Goal: Check status: Check status

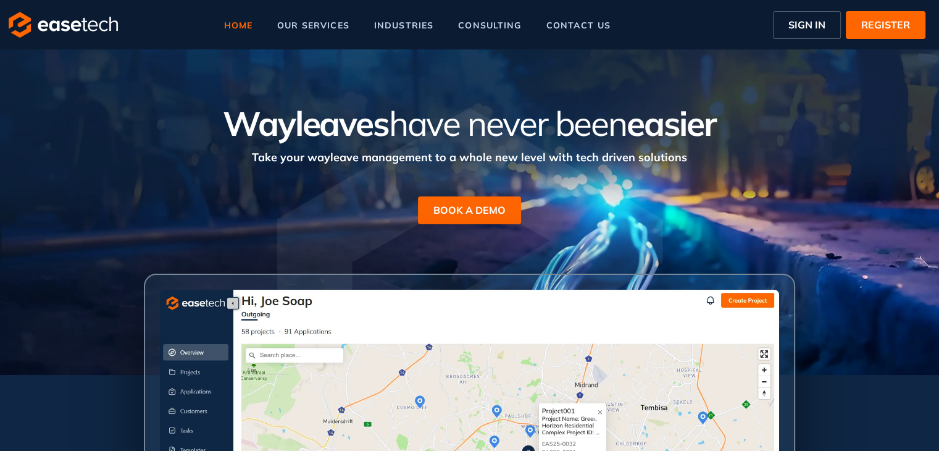
click at [793, 30] on span "SIGN IN" at bounding box center [806, 24] width 37 height 15
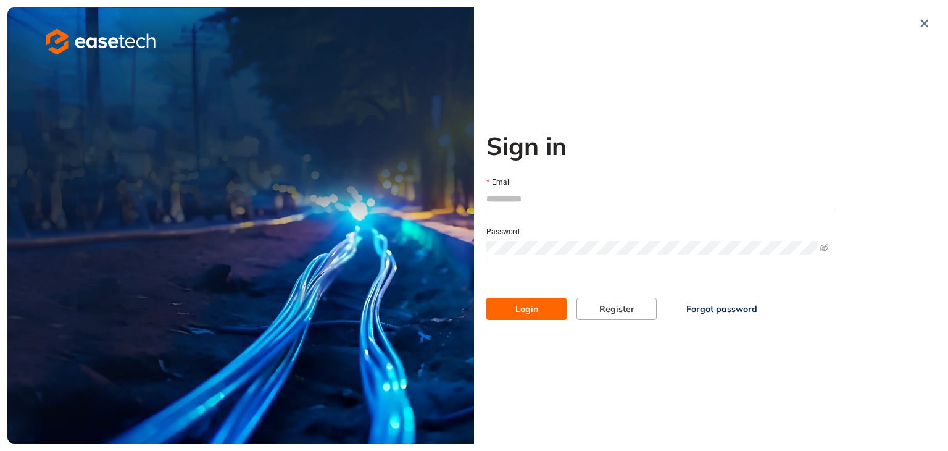
type input "**********"
click at [530, 307] on span "Login" at bounding box center [526, 309] width 23 height 14
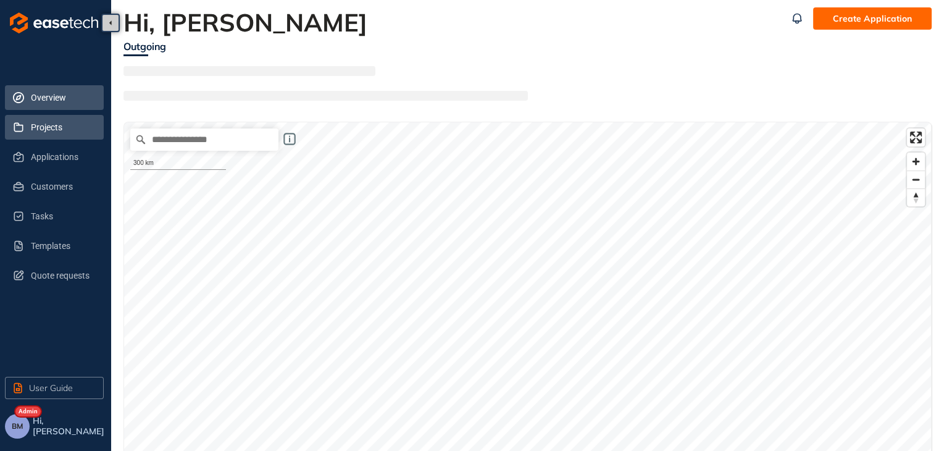
click at [54, 122] on span "Projects" at bounding box center [62, 127] width 63 height 25
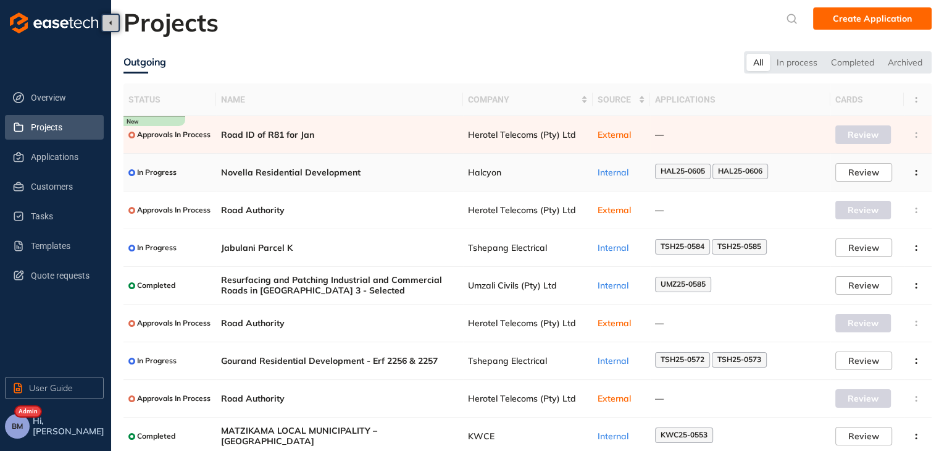
click at [524, 173] on span "Halcyon" at bounding box center [528, 172] width 120 height 10
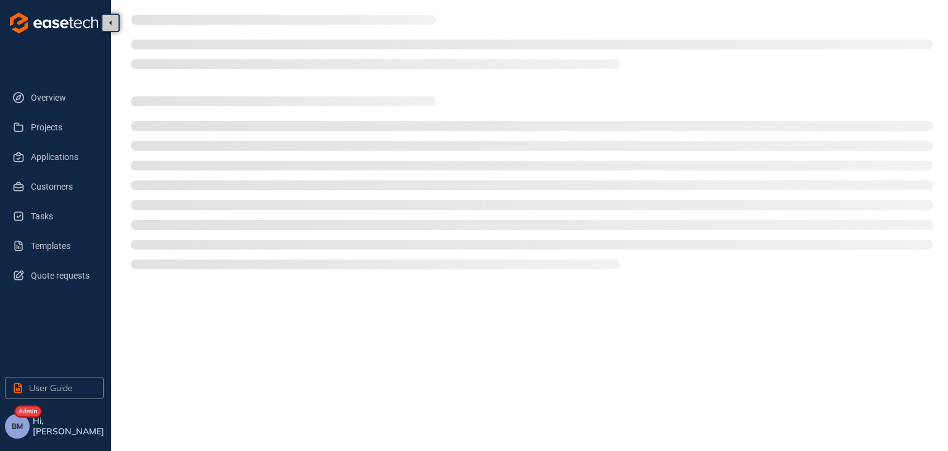
type textarea "**********"
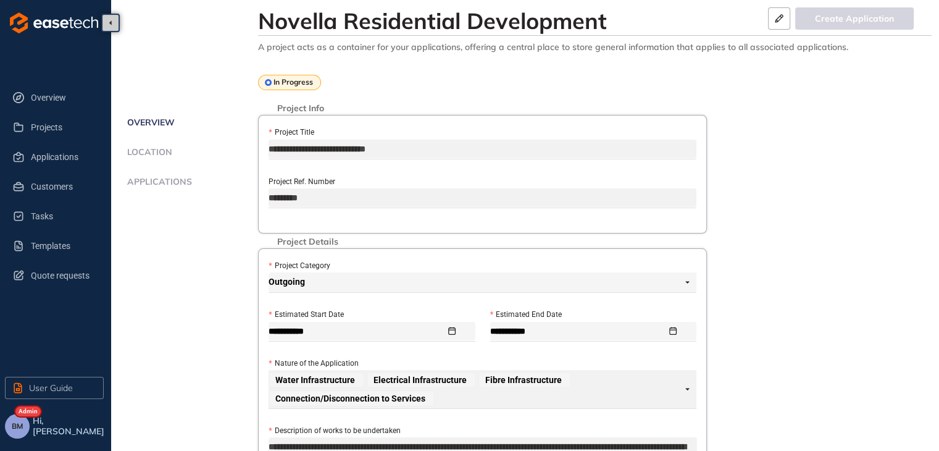
click at [149, 151] on span "Location" at bounding box center [147, 152] width 49 height 10
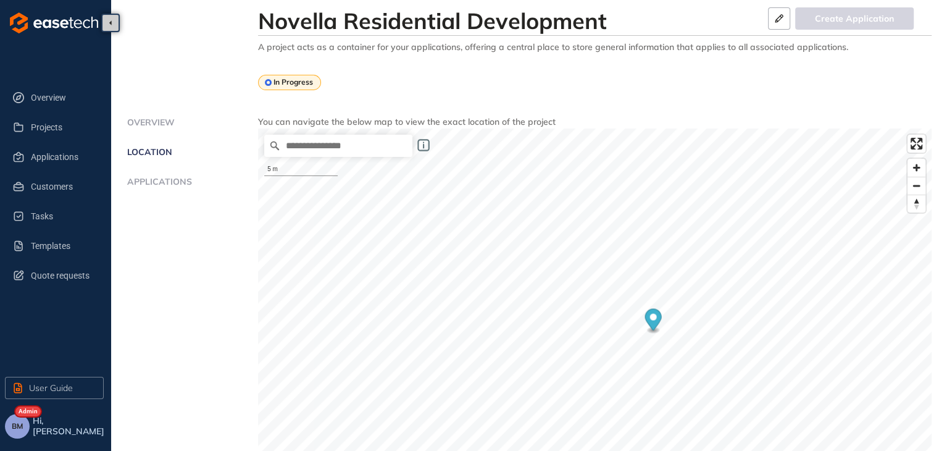
click at [161, 179] on span "Applications" at bounding box center [157, 182] width 69 height 10
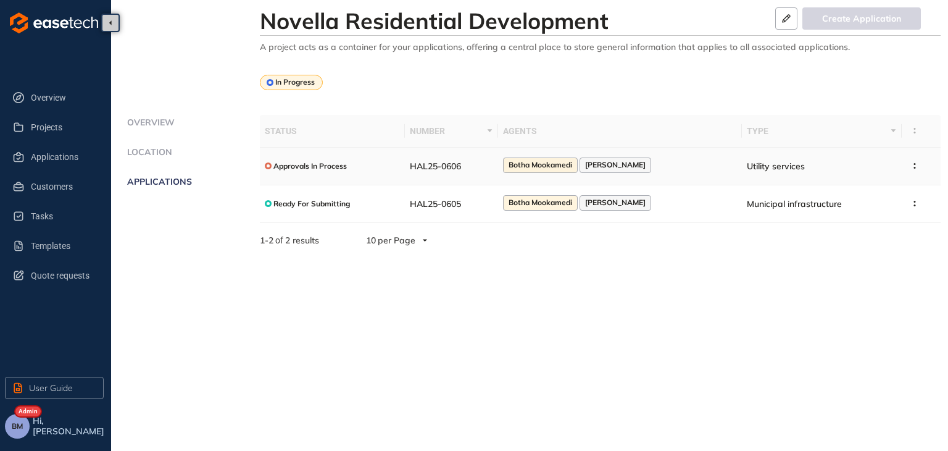
click at [578, 159] on div "Botha Mookamedi" at bounding box center [540, 164] width 75 height 15
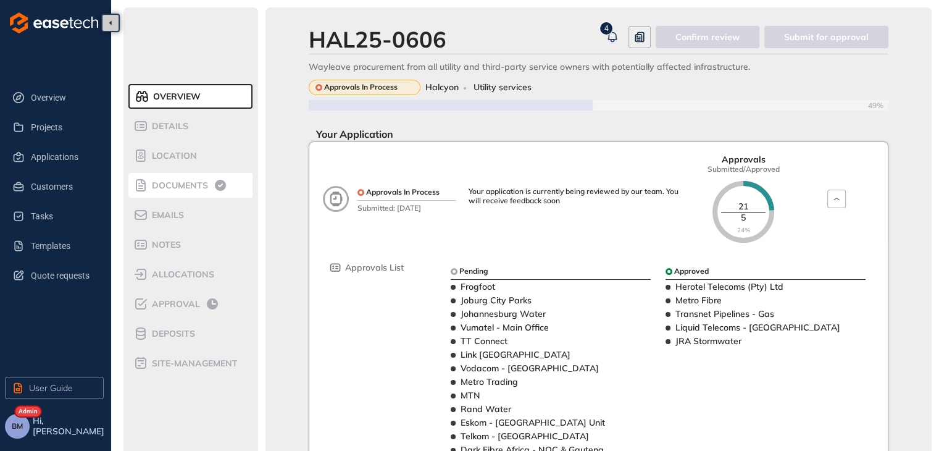
click at [168, 188] on span "Documents" at bounding box center [178, 185] width 60 height 10
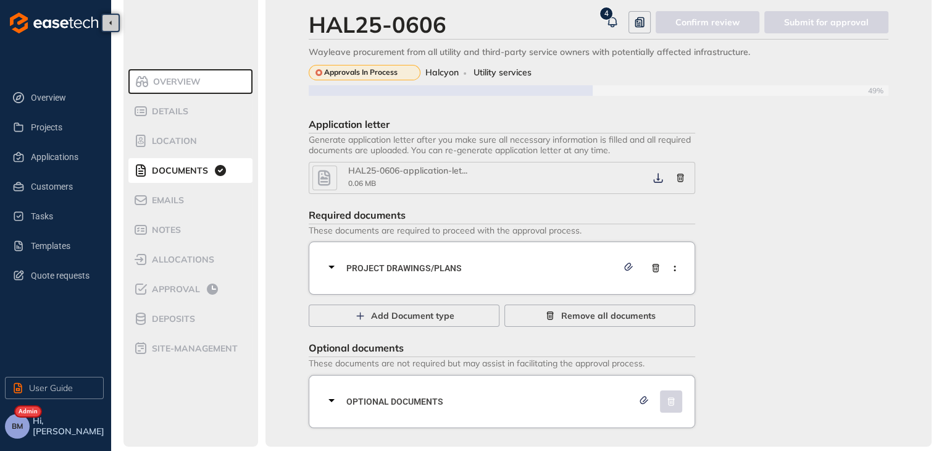
scroll to position [22, 0]
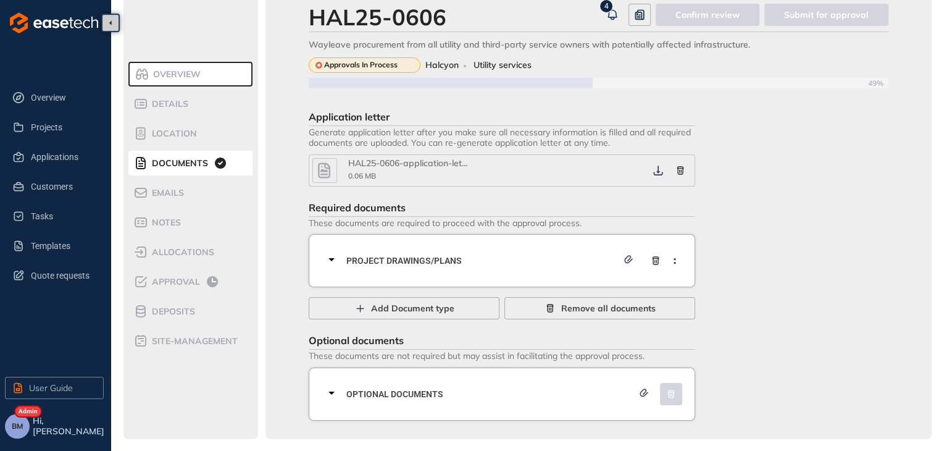
click at [663, 171] on icon "button" at bounding box center [658, 170] width 12 height 10
click at [430, 269] on div "Project Drawings/Plans" at bounding box center [505, 260] width 363 height 37
